Goal: Task Accomplishment & Management: Complete application form

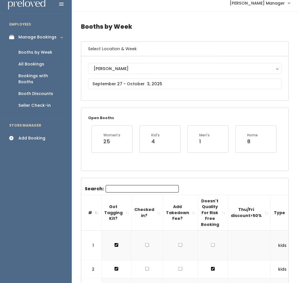
click at [30, 136] on link "Add Booking" at bounding box center [36, 138] width 72 height 13
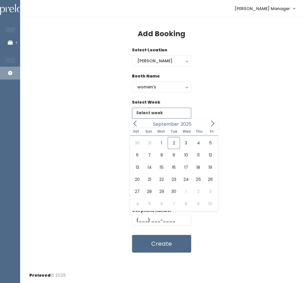
click at [143, 115] on input "text" at bounding box center [161, 113] width 59 height 11
type input "[DATE] to [DATE]"
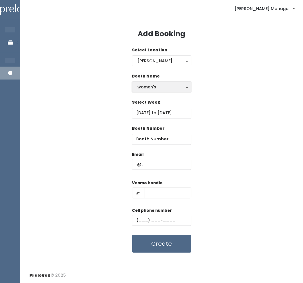
click at [150, 84] on div "women's" at bounding box center [161, 87] width 48 height 6
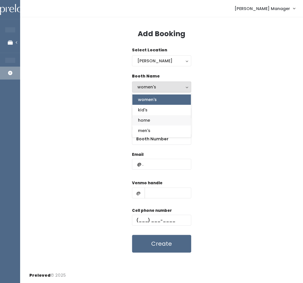
click at [149, 118] on span "home" at bounding box center [144, 120] width 12 height 6
select select "home"
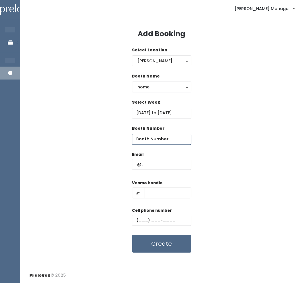
click at [144, 138] on input "number" at bounding box center [161, 139] width 59 height 11
type input "55"
click at [149, 166] on input "text" at bounding box center [161, 164] width 59 height 11
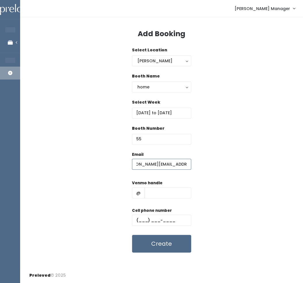
scroll to position [0, 17]
type input "alexia@niceandneathomes.com"
click at [154, 195] on input "text" at bounding box center [167, 192] width 47 height 11
type input "alexia-halliday"
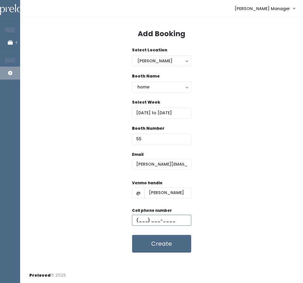
click at [146, 222] on input "text" at bounding box center [161, 220] width 59 height 11
type input "(801) 979-8670"
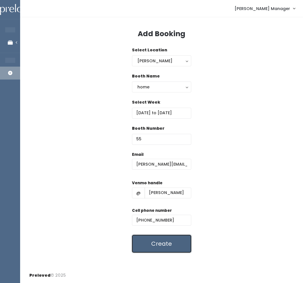
click at [147, 241] on button "Create" at bounding box center [161, 244] width 59 height 18
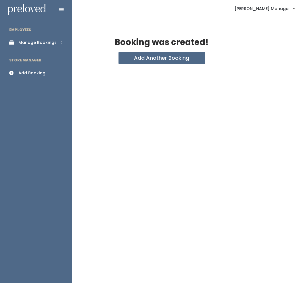
click at [19, 44] on div "Manage Bookings" at bounding box center [37, 43] width 38 height 6
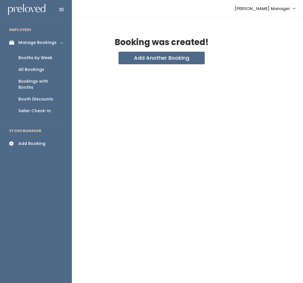
click at [28, 57] on div "Booths by Week" at bounding box center [35, 58] width 34 height 6
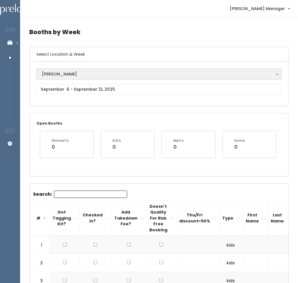
click at [72, 76] on div "[PERSON_NAME]" at bounding box center [159, 74] width 234 height 6
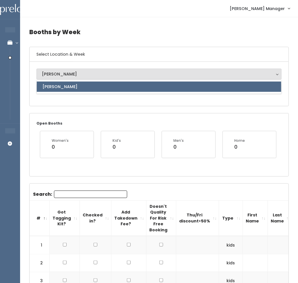
click at [72, 77] on div "[PERSON_NAME]" at bounding box center [159, 74] width 234 height 6
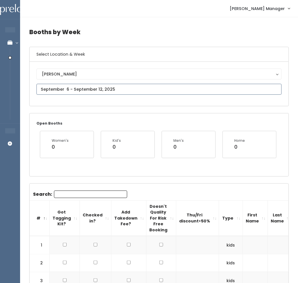
click at [67, 92] on input "text" at bounding box center [158, 89] width 245 height 11
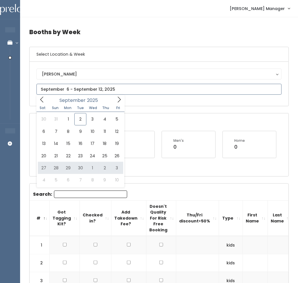
type input "[DATE] to [DATE]"
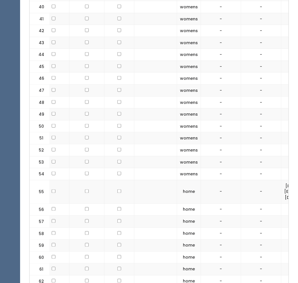
scroll to position [0, 42]
checkbox input "true"
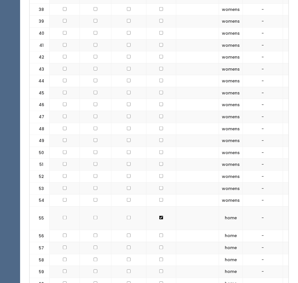
scroll to position [955, 0]
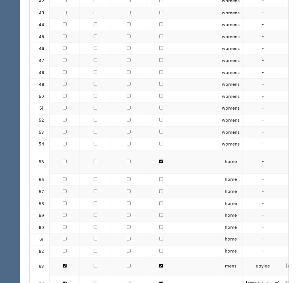
checkbox input "true"
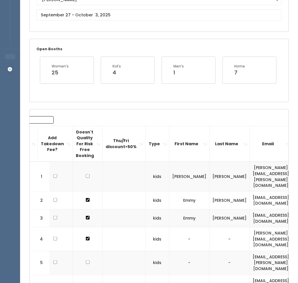
scroll to position [0, 0]
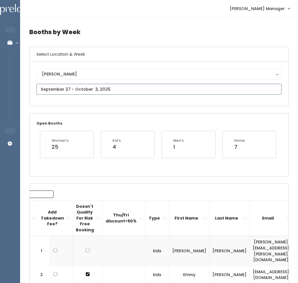
click at [78, 85] on input "text" at bounding box center [158, 89] width 245 height 11
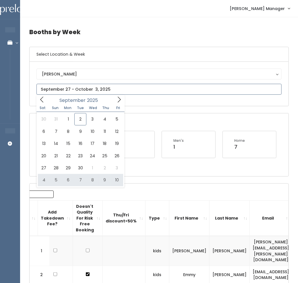
type input "October 4 to October 10"
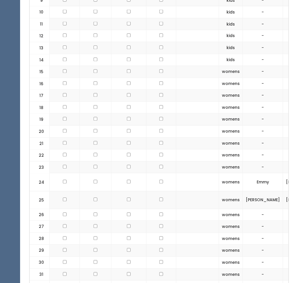
scroll to position [343, 0]
checkbox input "true"
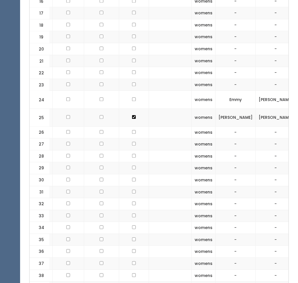
scroll to position [0, 31]
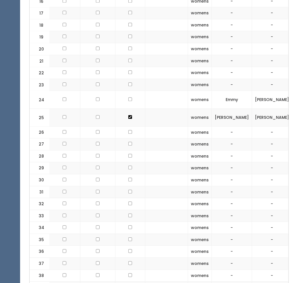
checkbox input "true"
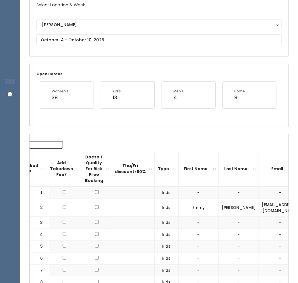
scroll to position [49, 0]
click at [95, 206] on input "checkbox" at bounding box center [97, 207] width 4 height 4
checkbox input "true"
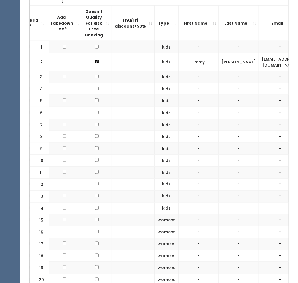
scroll to position [0, 0]
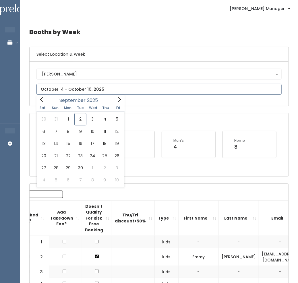
click at [73, 88] on input "text" at bounding box center [158, 89] width 245 height 11
click at [42, 100] on icon at bounding box center [42, 101] width 6 height 6
click at [120, 99] on icon at bounding box center [119, 99] width 6 height 6
type input "September 27 to October 3"
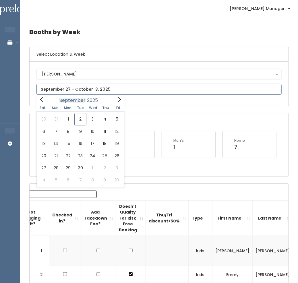
click at [85, 91] on input "text" at bounding box center [158, 89] width 245 height 11
type input "October 4 to October 10"
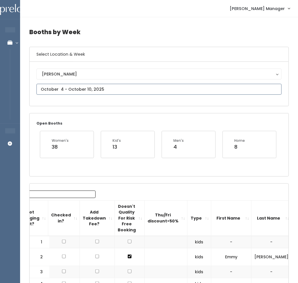
click at [91, 86] on input "text" at bounding box center [158, 89] width 245 height 11
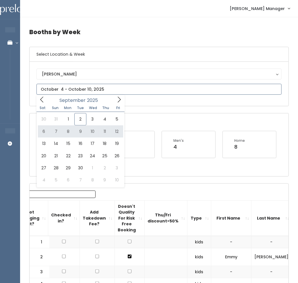
type input "[DATE] to [DATE]"
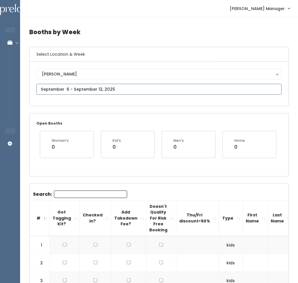
click at [102, 92] on input "text" at bounding box center [158, 89] width 245 height 11
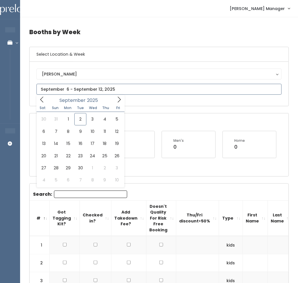
click at [121, 98] on icon at bounding box center [119, 99] width 6 height 6
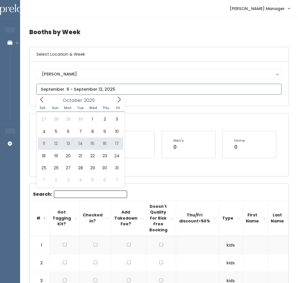
type input "October 11 to October 17"
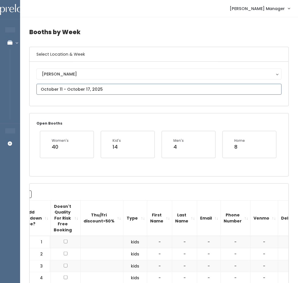
click at [113, 90] on input "text" at bounding box center [158, 89] width 245 height 11
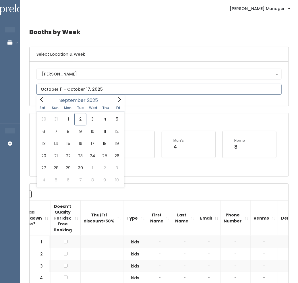
click at [118, 101] on icon at bounding box center [119, 99] width 6 height 6
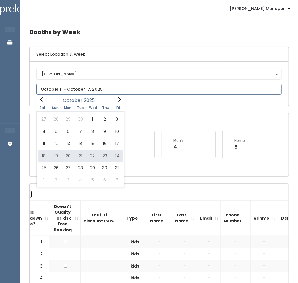
type input "[DATE] to [DATE]"
